Goal: Transaction & Acquisition: Purchase product/service

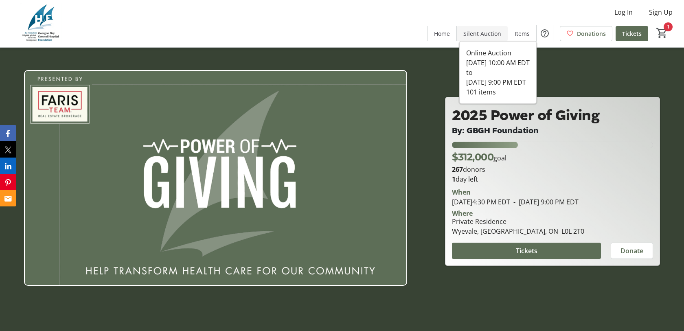
click at [486, 33] on span "Silent Auction" at bounding box center [483, 33] width 38 height 9
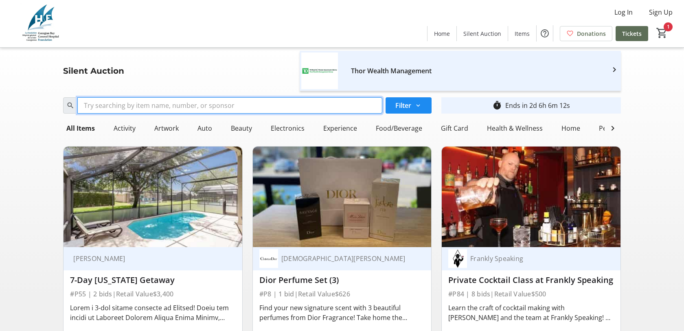
click at [126, 99] on input "Search" at bounding box center [229, 105] width 305 height 16
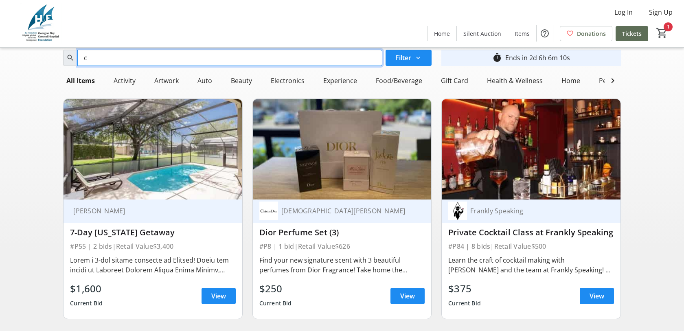
scroll to position [110, 0]
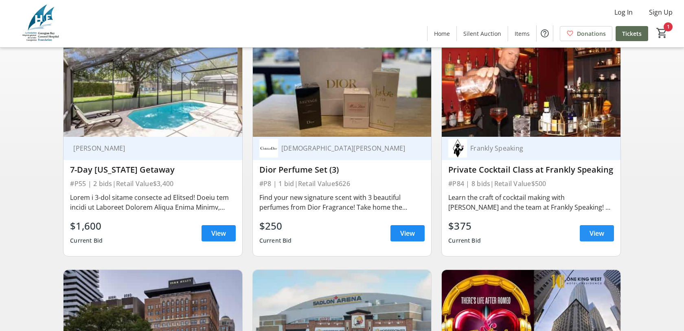
type input "c"
click at [603, 234] on span "View" at bounding box center [597, 234] width 15 height 10
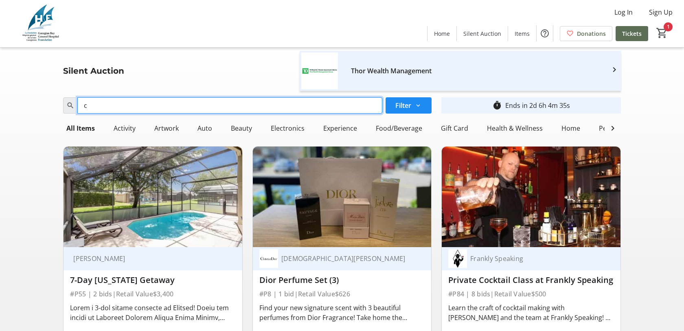
click at [195, 107] on input "c" at bounding box center [229, 105] width 305 height 16
type input "c"
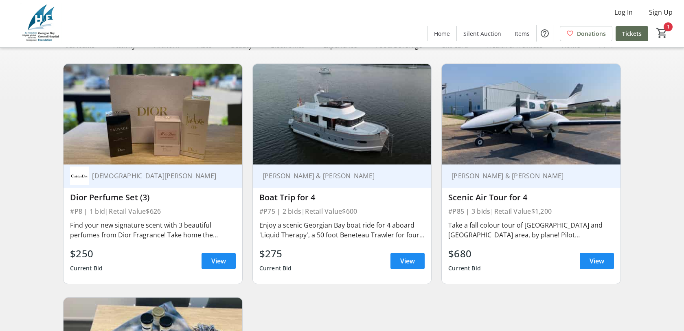
scroll to position [88, 0]
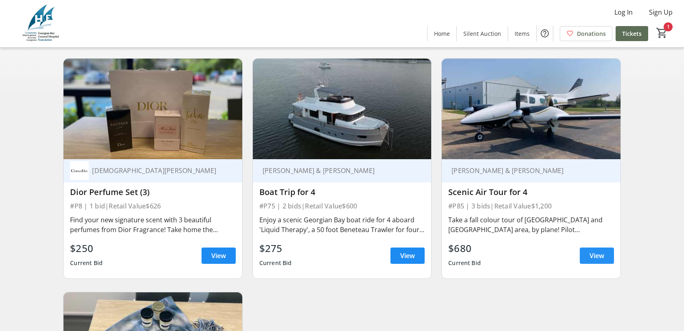
type input "scen"
click at [593, 259] on span "View" at bounding box center [597, 256] width 15 height 10
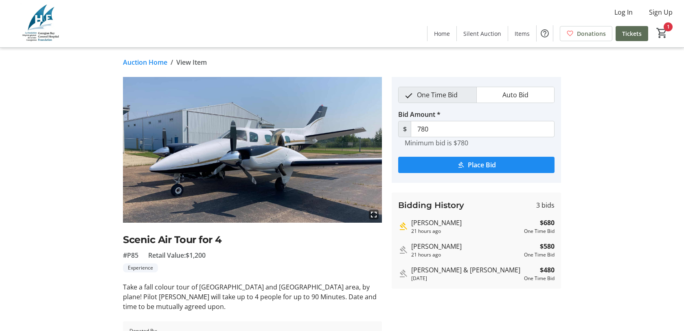
click at [136, 56] on div "Auction Home / View Item fullscreen Scenic Air Tour for 4 #P85 Retail Value: $1…" at bounding box center [342, 216] width 538 height 336
click at [136, 59] on link "Auction Home" at bounding box center [145, 62] width 44 height 10
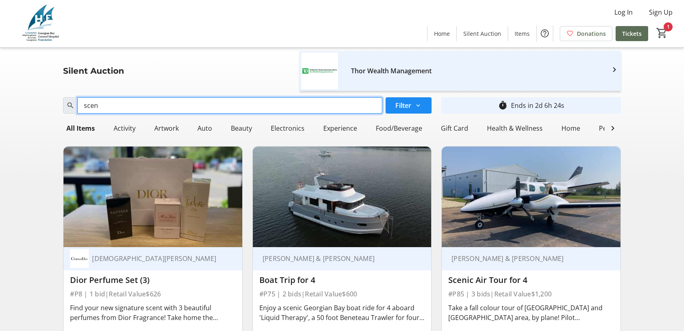
click at [153, 101] on input "scen" at bounding box center [229, 105] width 305 height 16
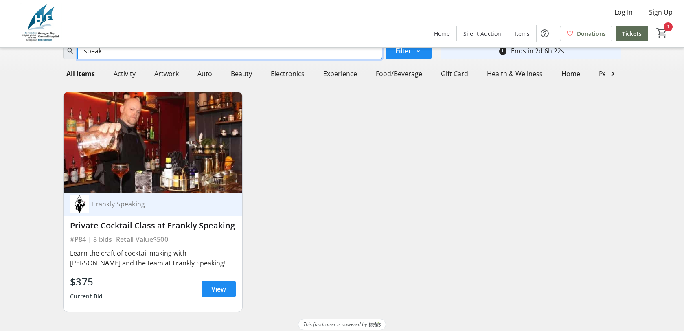
scroll to position [60, 0]
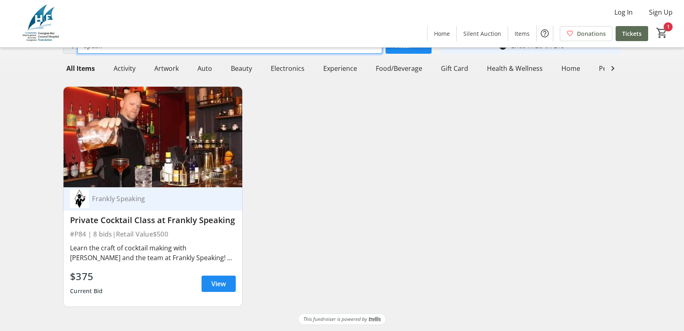
type input "speak"
click at [215, 295] on div "$375 Current Bid View" at bounding box center [152, 283] width 165 height 29
click at [216, 282] on span "View" at bounding box center [218, 284] width 15 height 10
